Goal: Navigation & Orientation: Find specific page/section

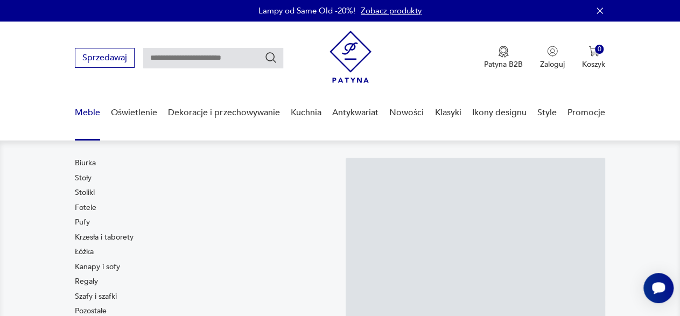
click at [88, 109] on link "Meble" at bounding box center [87, 112] width 25 height 41
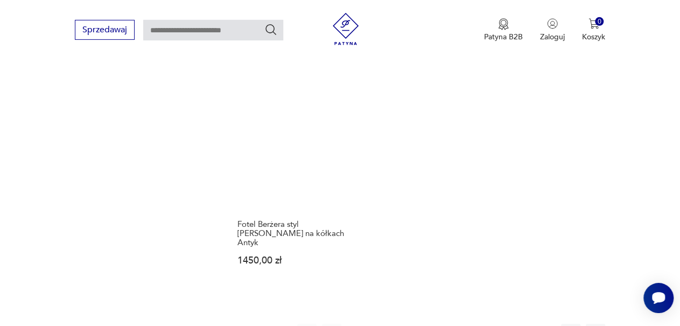
scroll to position [1556, 0]
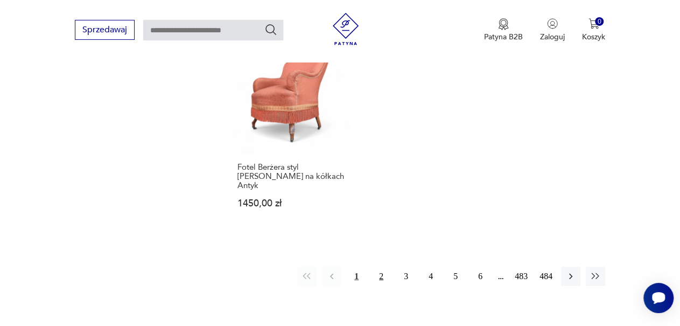
click at [381, 266] on button "2" at bounding box center [380, 275] width 19 height 19
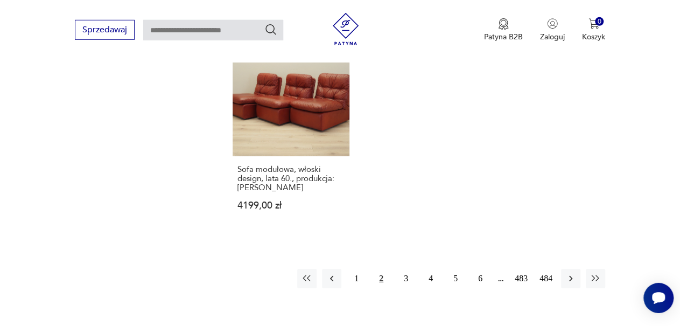
scroll to position [1553, 0]
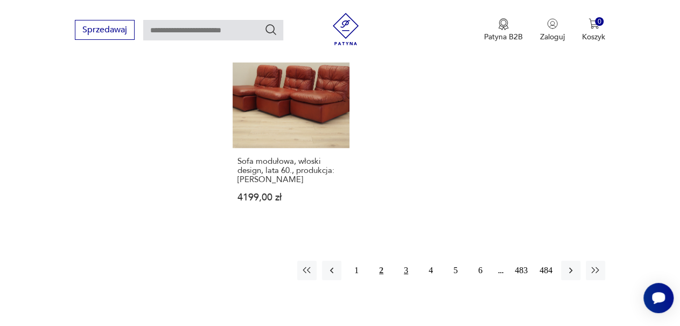
click at [406, 260] on button "3" at bounding box center [405, 269] width 19 height 19
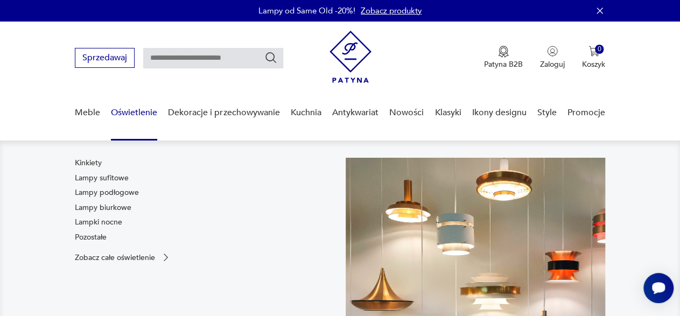
click at [128, 114] on link "Oświetlenie" at bounding box center [134, 112] width 46 height 41
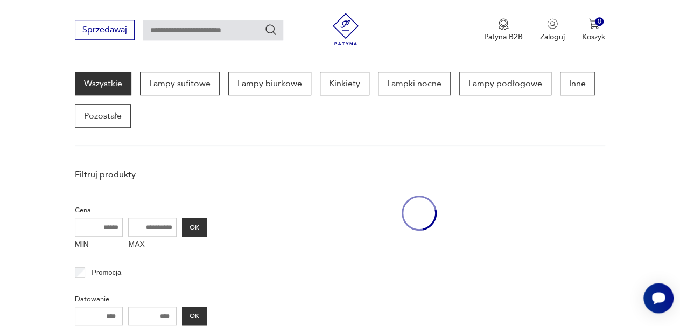
scroll to position [285, 0]
